Goal: Navigation & Orientation: Find specific page/section

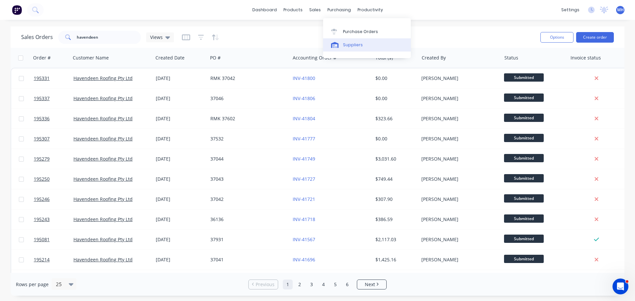
click at [349, 43] on div "Suppliers" at bounding box center [353, 45] width 20 height 6
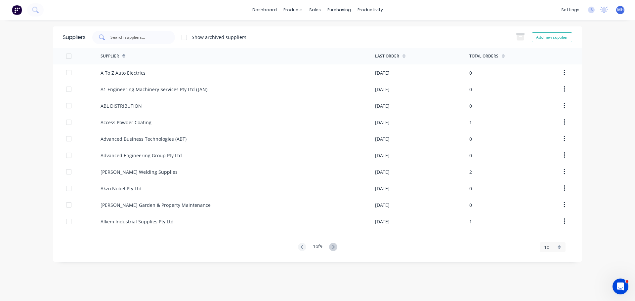
click at [150, 39] on input "text" at bounding box center [137, 37] width 55 height 7
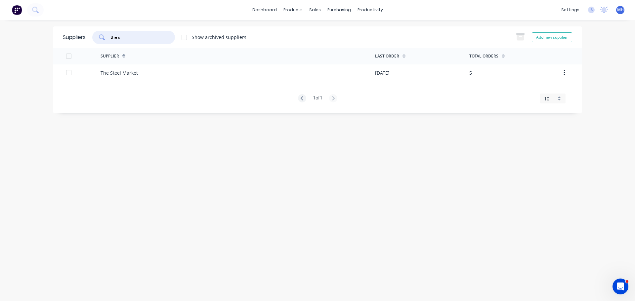
type input "the s"
click at [148, 72] on div "The Steel Market" at bounding box center [237, 72] width 274 height 17
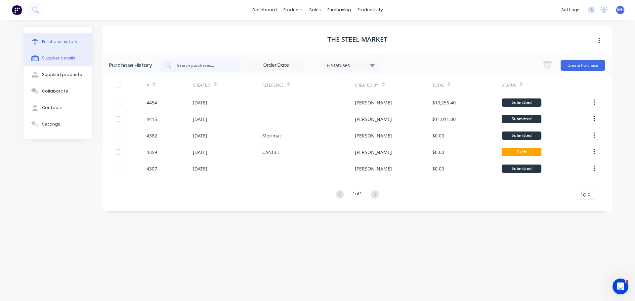
click at [58, 61] on div "Supplier details" at bounding box center [58, 58] width 33 height 6
select select "AU"
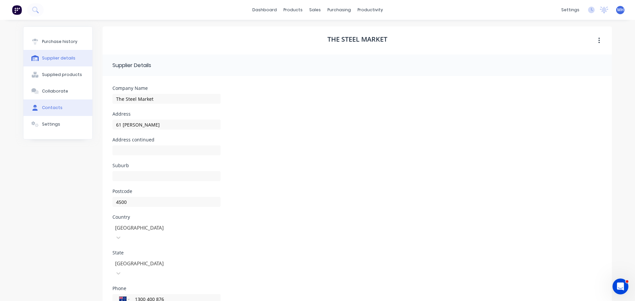
click at [47, 102] on button "Contacts" at bounding box center [57, 107] width 69 height 17
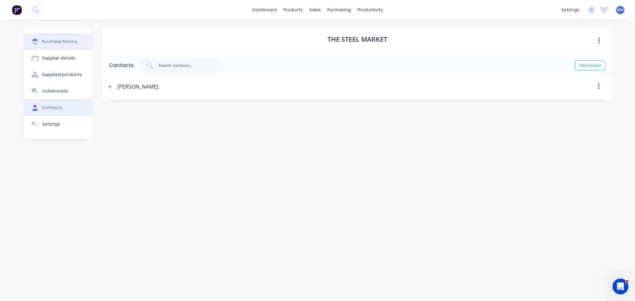
click at [80, 47] on button "Purchase history" at bounding box center [57, 41] width 69 height 17
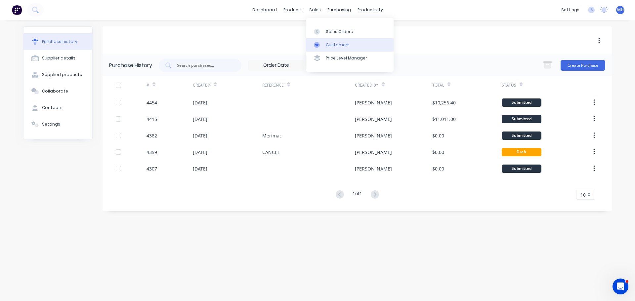
click at [328, 38] on link "Customers" at bounding box center [350, 44] width 88 height 13
